Goal: Task Accomplishment & Management: Complete application form

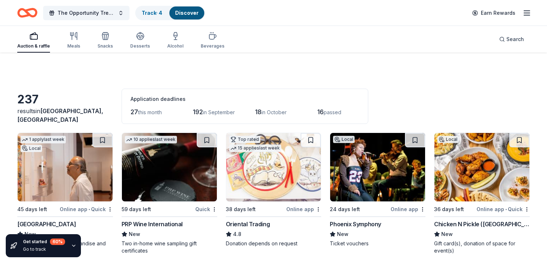
scroll to position [5338, 0]
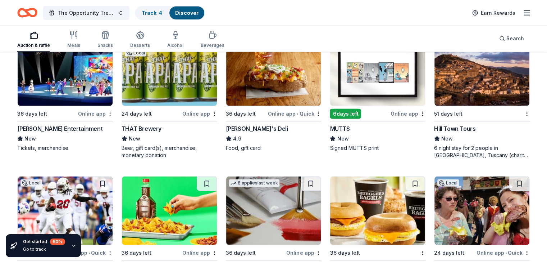
scroll to position [2230, 0]
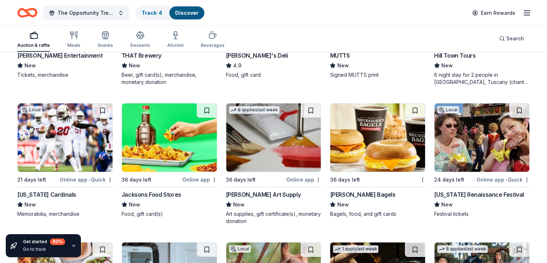
click at [57, 191] on div "Arizona Cardinals" at bounding box center [46, 194] width 59 height 9
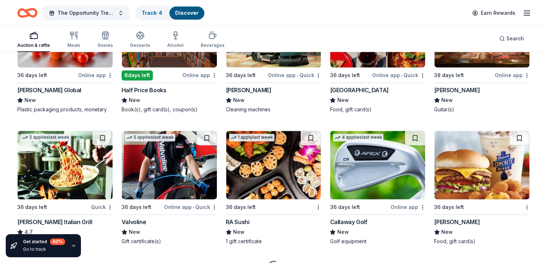
scroll to position [3746, 0]
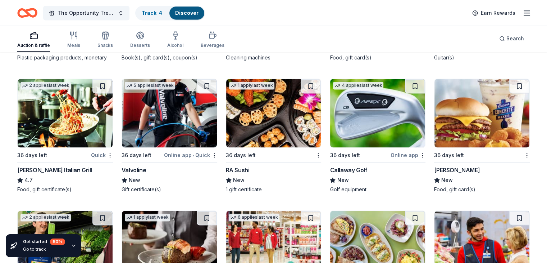
click at [245, 174] on div "RA Sushi" at bounding box center [238, 170] width 24 height 9
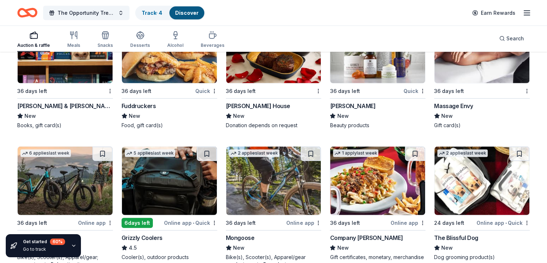
scroll to position [4840, 0]
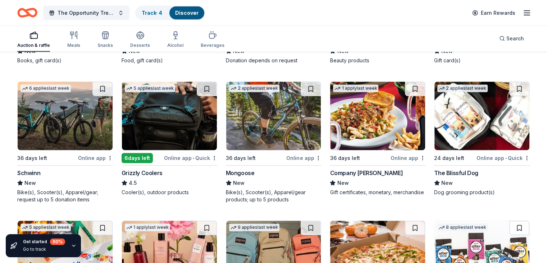
click at [358, 177] on div "Company Brinker" at bounding box center [366, 172] width 73 height 9
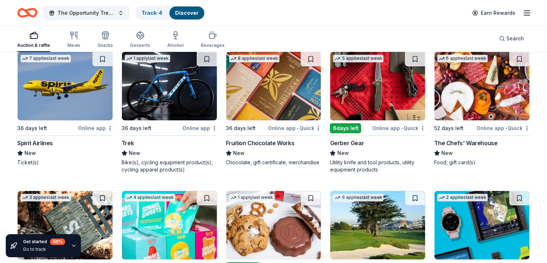
scroll to position [5467, 0]
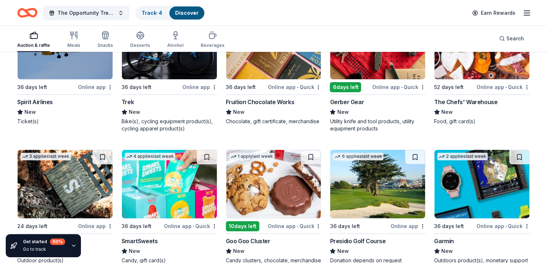
click at [53, 106] on div "Spirit Airlines" at bounding box center [35, 102] width 36 height 9
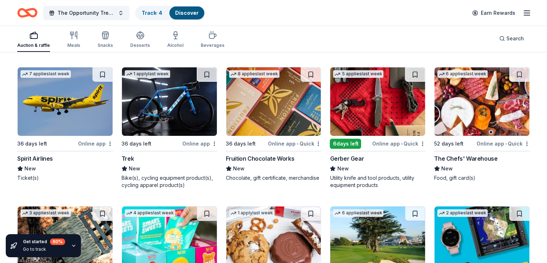
scroll to position [5376, 0]
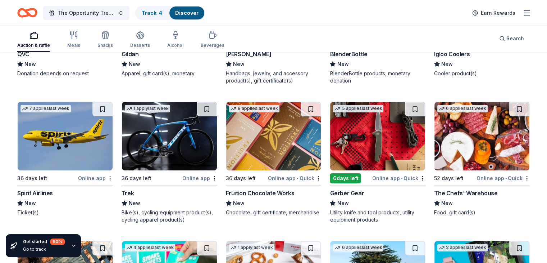
click at [450, 197] on div "The Chefs' Warehouse" at bounding box center [465, 193] width 63 height 9
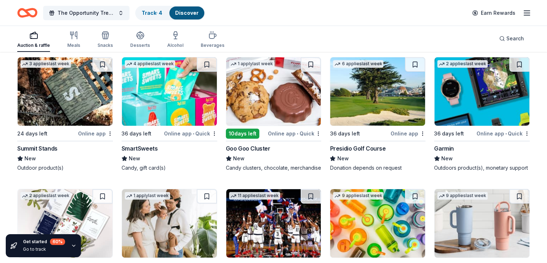
scroll to position [5566, 0]
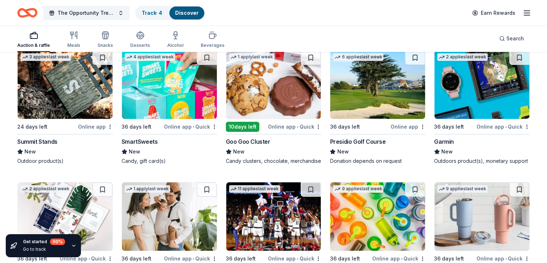
click at [353, 146] on div "Presidio Golf Course" at bounding box center [358, 141] width 56 height 9
click at [438, 146] on div "Garmin" at bounding box center [444, 141] width 20 height 9
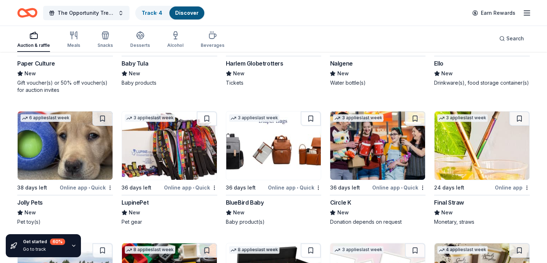
scroll to position [5797, 0]
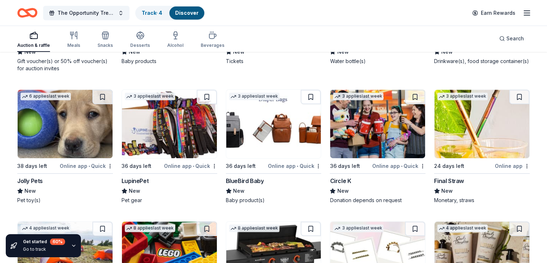
click at [149, 185] on div "LupinePet" at bounding box center [135, 180] width 27 height 9
click at [253, 185] on div "BlueBird Baby" at bounding box center [245, 180] width 38 height 9
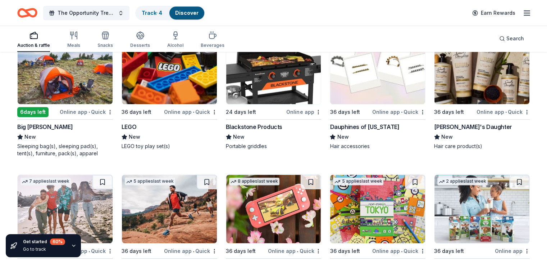
scroll to position [5990, 0]
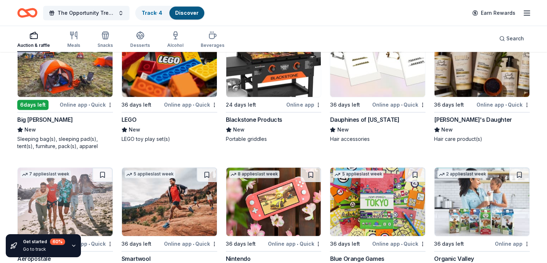
click at [136, 124] on div "LEGO" at bounding box center [129, 119] width 15 height 9
click at [275, 124] on div "Blackstone Products" at bounding box center [254, 119] width 56 height 9
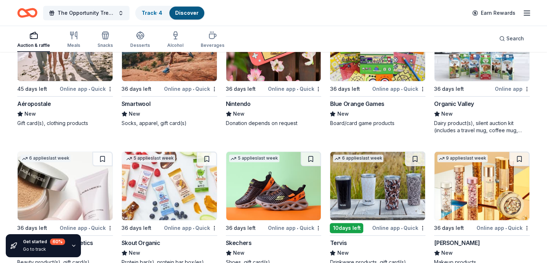
scroll to position [6137, 0]
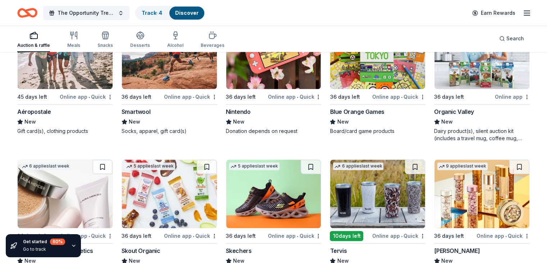
click at [142, 116] on div "Smartwool" at bounding box center [136, 111] width 29 height 9
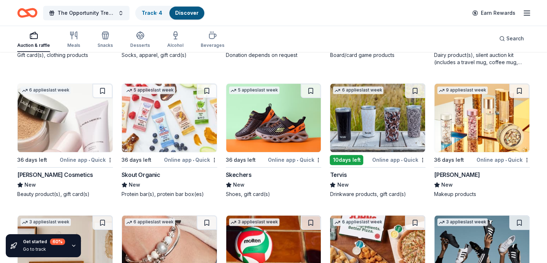
scroll to position [6244, 0]
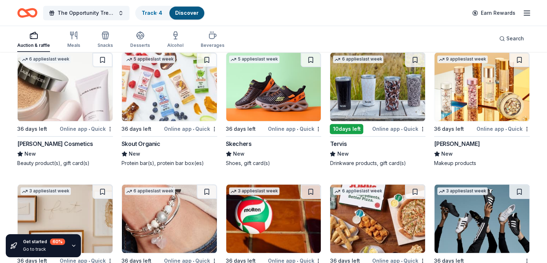
click at [250, 158] on div "New" at bounding box center [274, 153] width 96 height 9
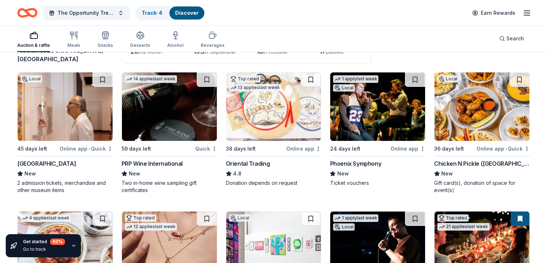
scroll to position [0, 0]
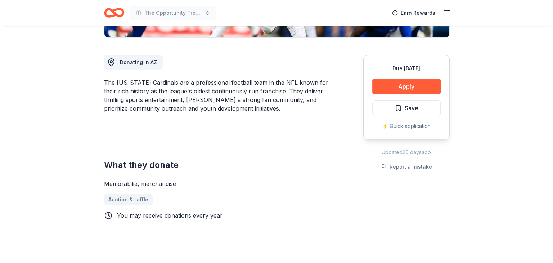
scroll to position [193, 0]
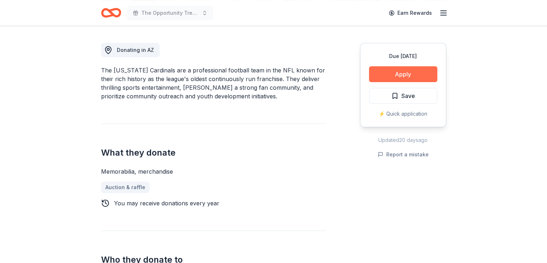
click at [410, 75] on button "Apply" at bounding box center [403, 74] width 68 height 16
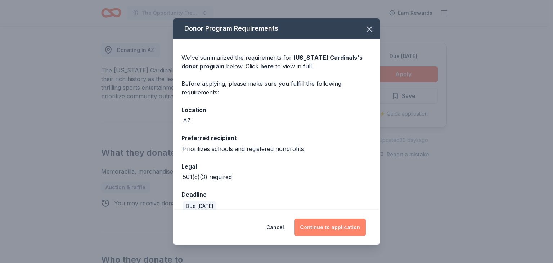
click at [341, 225] on button "Continue to application" at bounding box center [330, 226] width 72 height 17
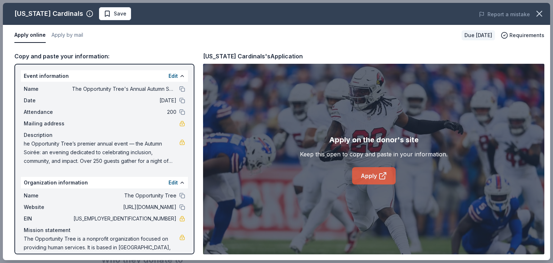
click at [361, 171] on link "Apply" at bounding box center [374, 175] width 44 height 17
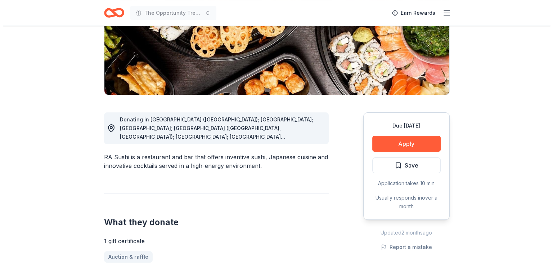
scroll to position [155, 0]
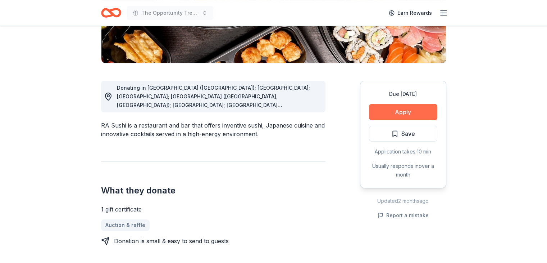
click at [402, 115] on button "Apply" at bounding box center [403, 112] width 68 height 16
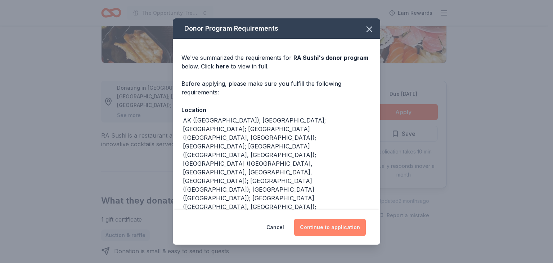
click at [333, 228] on button "Continue to application" at bounding box center [330, 226] width 72 height 17
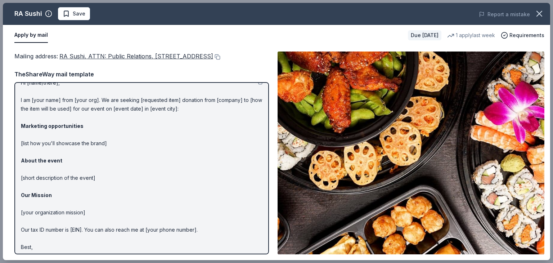
scroll to position [0, 0]
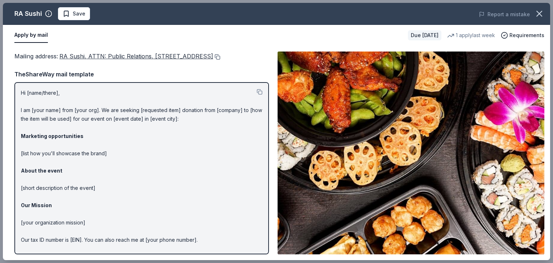
click at [213, 60] on button at bounding box center [216, 57] width 7 height 6
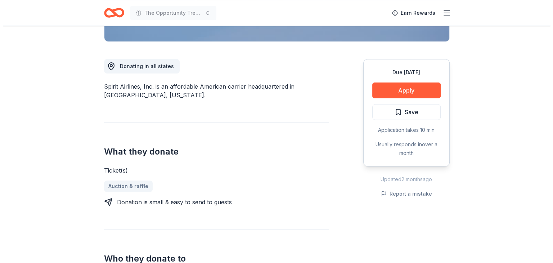
scroll to position [180, 0]
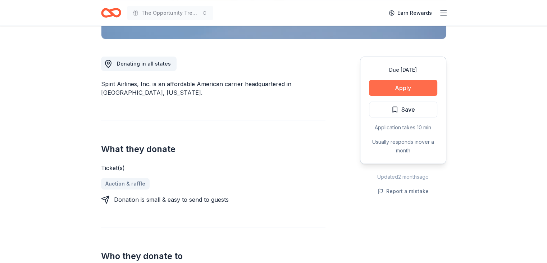
click at [417, 86] on button "Apply" at bounding box center [403, 88] width 68 height 16
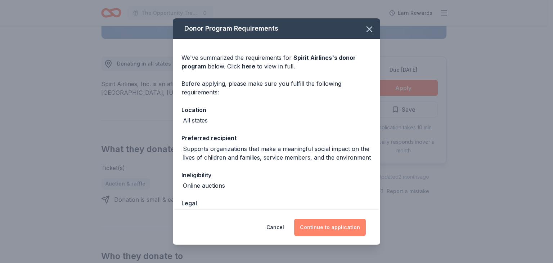
click at [341, 228] on button "Continue to application" at bounding box center [330, 226] width 72 height 17
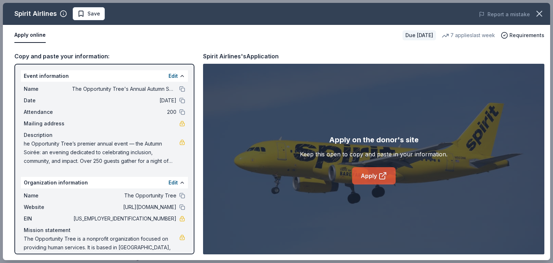
click at [372, 175] on link "Apply" at bounding box center [374, 175] width 44 height 17
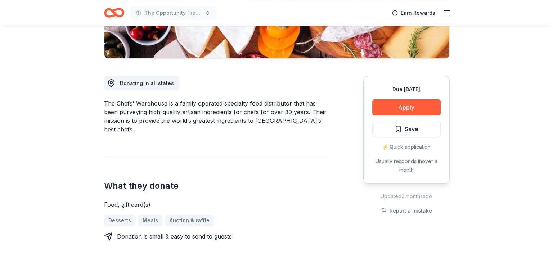
scroll to position [163, 0]
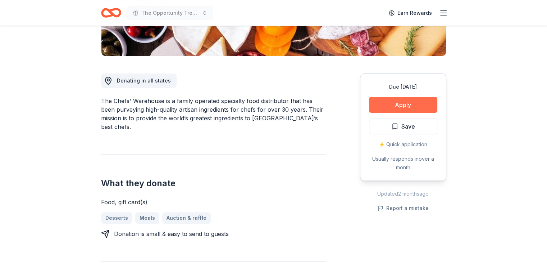
click at [414, 110] on button "Apply" at bounding box center [403, 105] width 68 height 16
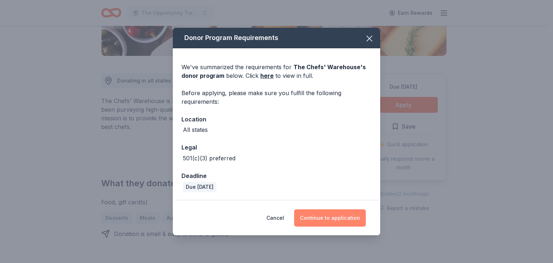
click at [335, 223] on button "Continue to application" at bounding box center [330, 217] width 72 height 17
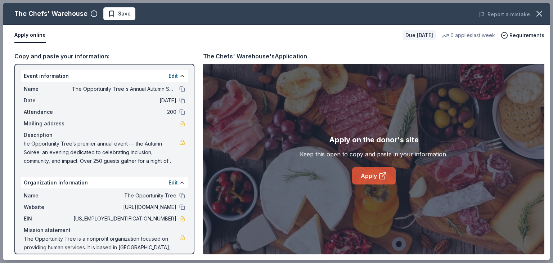
click at [376, 175] on link "Apply" at bounding box center [374, 175] width 44 height 17
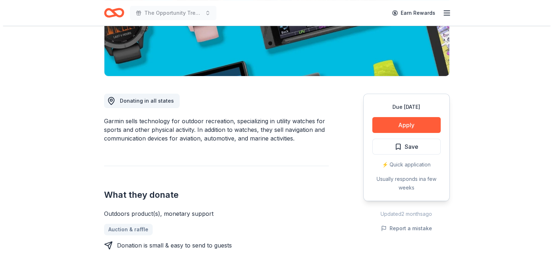
scroll to position [144, 0]
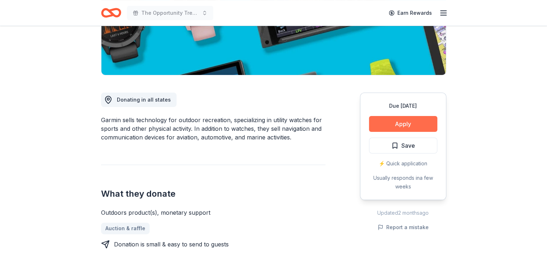
click at [394, 124] on button "Apply" at bounding box center [403, 124] width 68 height 16
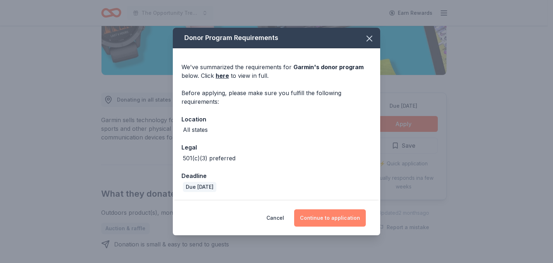
click at [334, 219] on button "Continue to application" at bounding box center [330, 217] width 72 height 17
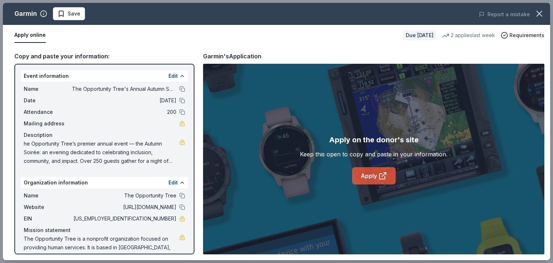
click at [368, 177] on link "Apply" at bounding box center [374, 175] width 44 height 17
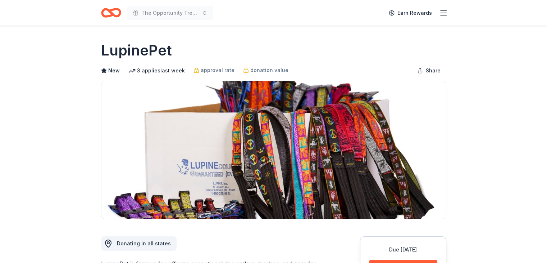
drag, startPoint x: 0, startPoint y: 0, endPoint x: 547, endPoint y: 47, distance: 548.5
click at [547, 55] on html "The Opportunity Tree's Annual Autumn Soiree Earn Rewards Due [DATE] Share Lupin…" at bounding box center [273, 131] width 547 height 263
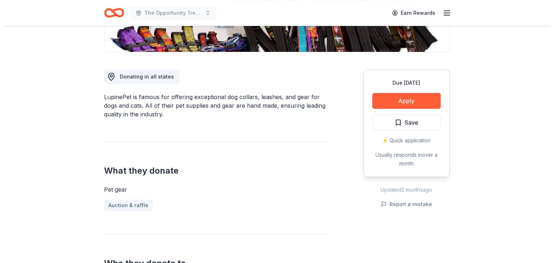
scroll to position [169, 0]
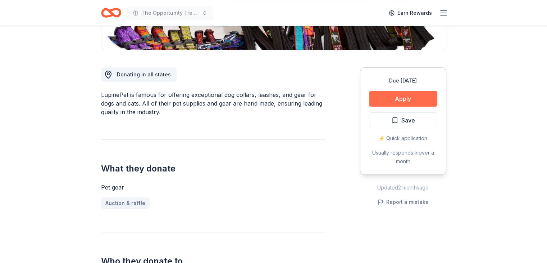
click at [412, 101] on button "Apply" at bounding box center [403, 99] width 68 height 16
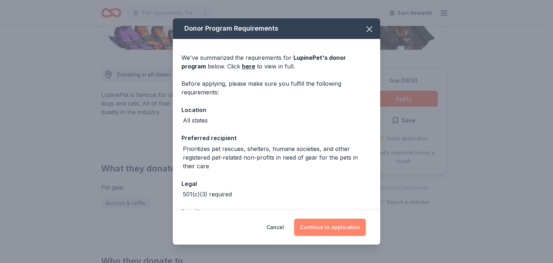
click at [329, 231] on button "Continue to application" at bounding box center [330, 226] width 72 height 17
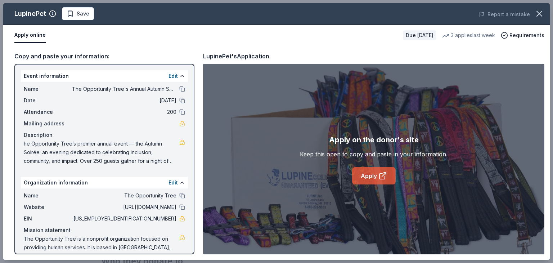
click at [369, 181] on link "Apply" at bounding box center [374, 175] width 44 height 17
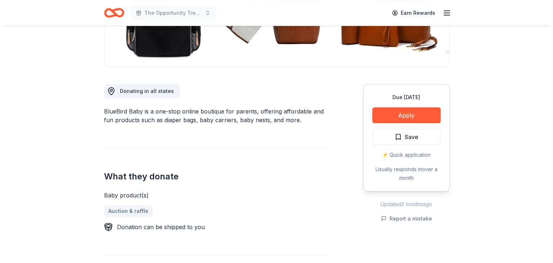
scroll to position [153, 0]
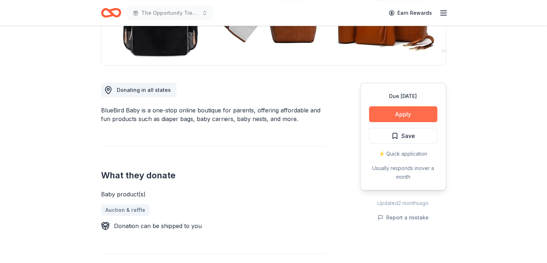
click at [414, 117] on button "Apply" at bounding box center [403, 114] width 68 height 16
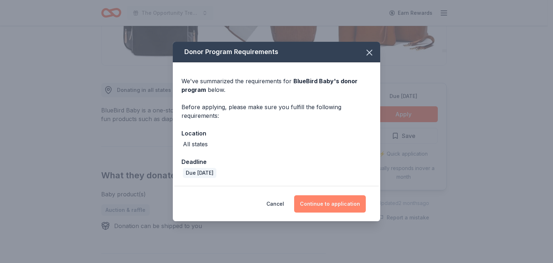
click at [326, 206] on button "Continue to application" at bounding box center [330, 203] width 72 height 17
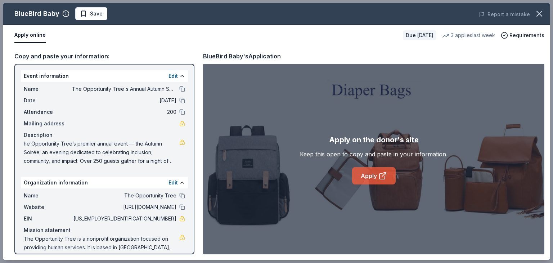
click at [372, 180] on link "Apply" at bounding box center [374, 175] width 44 height 17
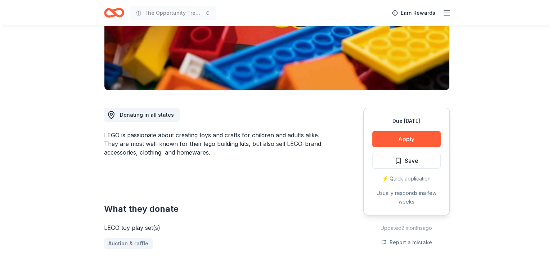
scroll to position [134, 0]
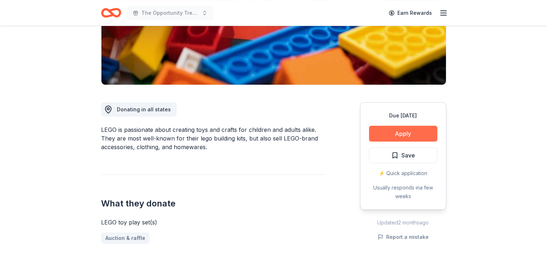
click at [407, 137] on button "Apply" at bounding box center [403, 134] width 68 height 16
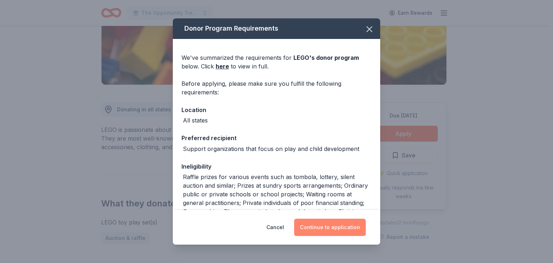
click at [333, 227] on button "Continue to application" at bounding box center [330, 226] width 72 height 17
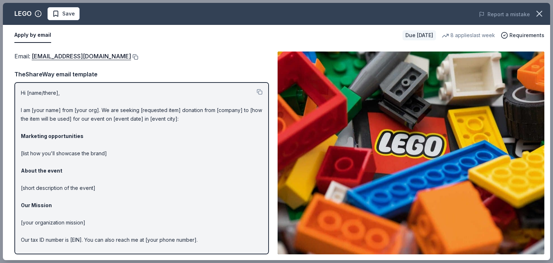
click at [131, 58] on button at bounding box center [134, 57] width 7 height 6
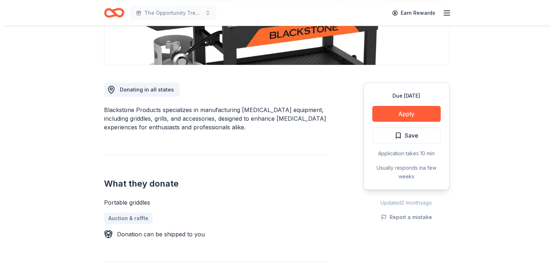
scroll to position [156, 0]
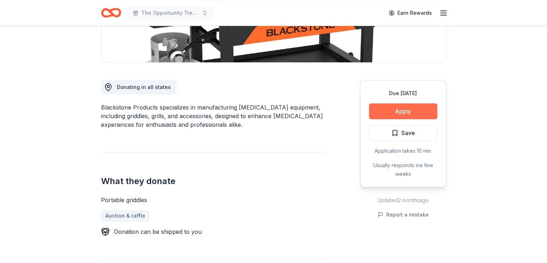
click at [396, 115] on button "Apply" at bounding box center [403, 111] width 68 height 16
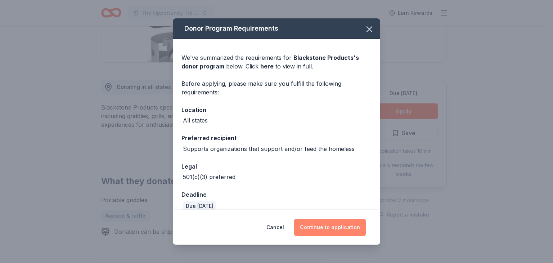
click at [318, 227] on button "Continue to application" at bounding box center [330, 226] width 72 height 17
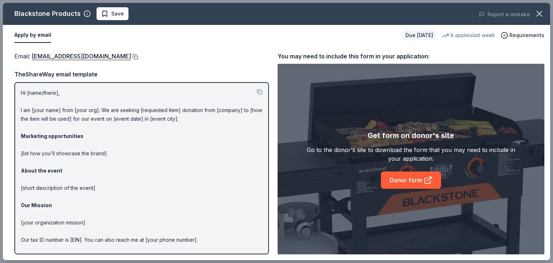
click at [138, 57] on button at bounding box center [134, 57] width 7 height 6
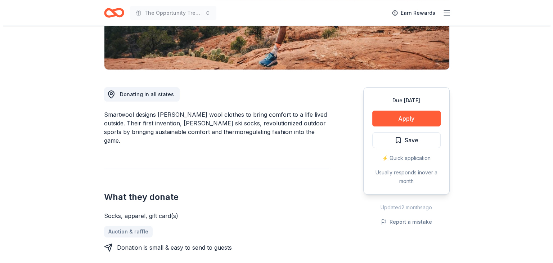
scroll to position [166, 0]
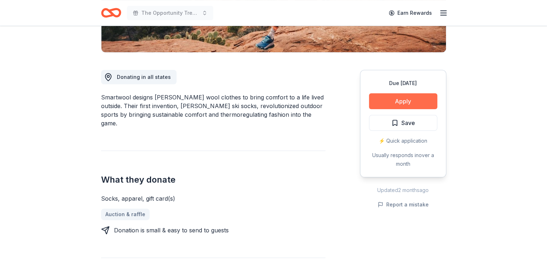
click at [418, 103] on button "Apply" at bounding box center [403, 101] width 68 height 16
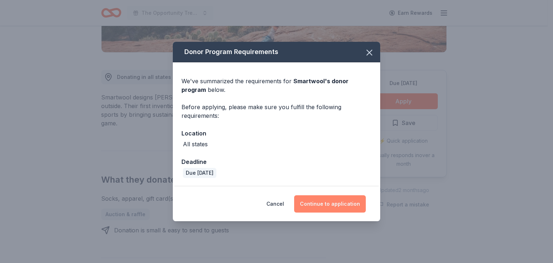
click at [330, 206] on button "Continue to application" at bounding box center [330, 203] width 72 height 17
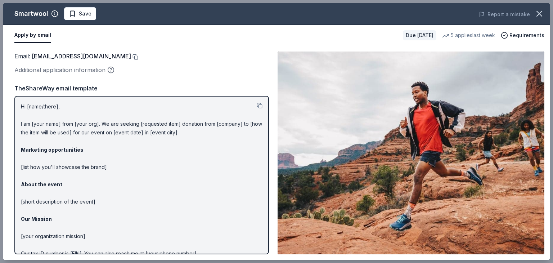
click at [132, 58] on button at bounding box center [134, 57] width 7 height 6
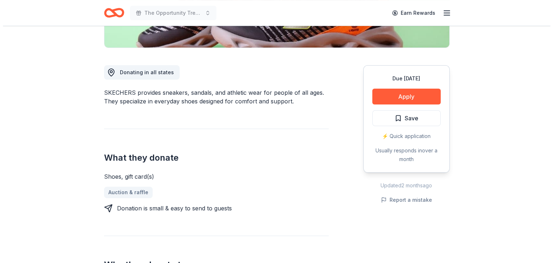
scroll to position [149, 0]
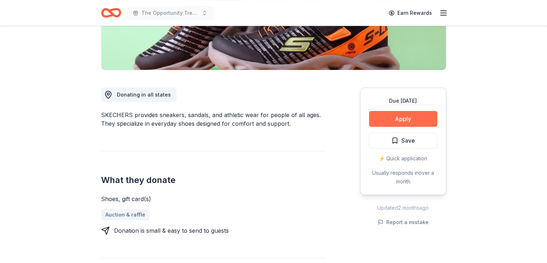
click at [400, 120] on button "Apply" at bounding box center [403, 119] width 68 height 16
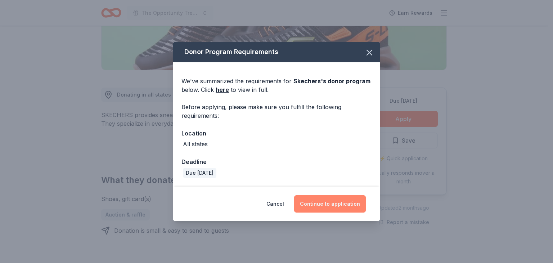
click at [348, 202] on button "Continue to application" at bounding box center [330, 203] width 72 height 17
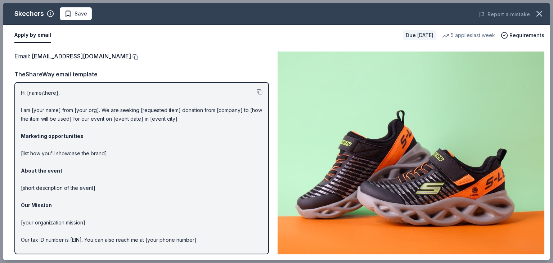
click at [131, 56] on button at bounding box center [134, 57] width 7 height 6
